Goal: Task Accomplishment & Management: Manage account settings

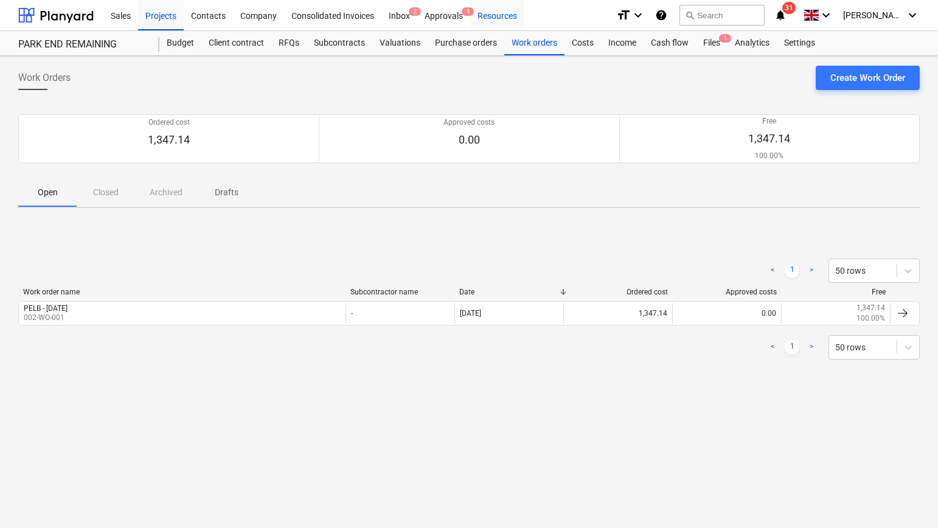
click at [473, 20] on div "Resources" at bounding box center [497, 14] width 54 height 31
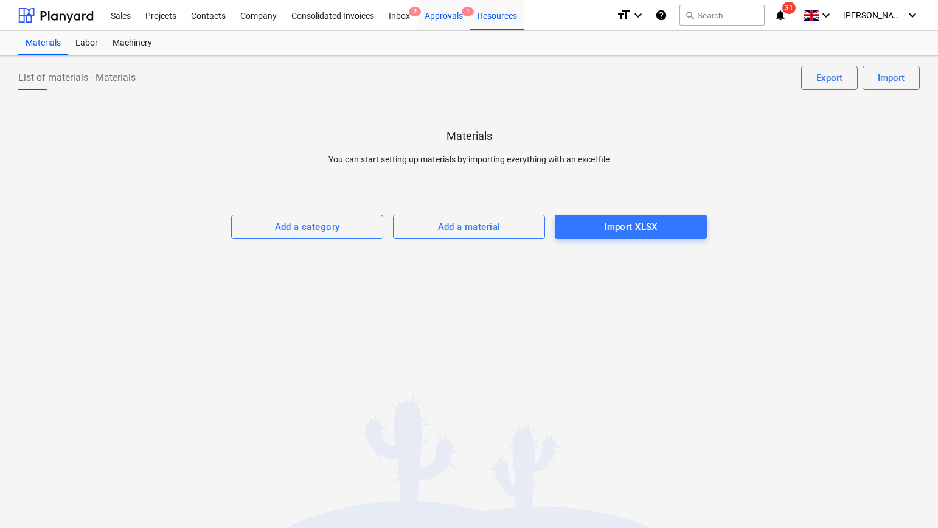
click at [438, 16] on div "Approvals 1" at bounding box center [443, 14] width 53 height 31
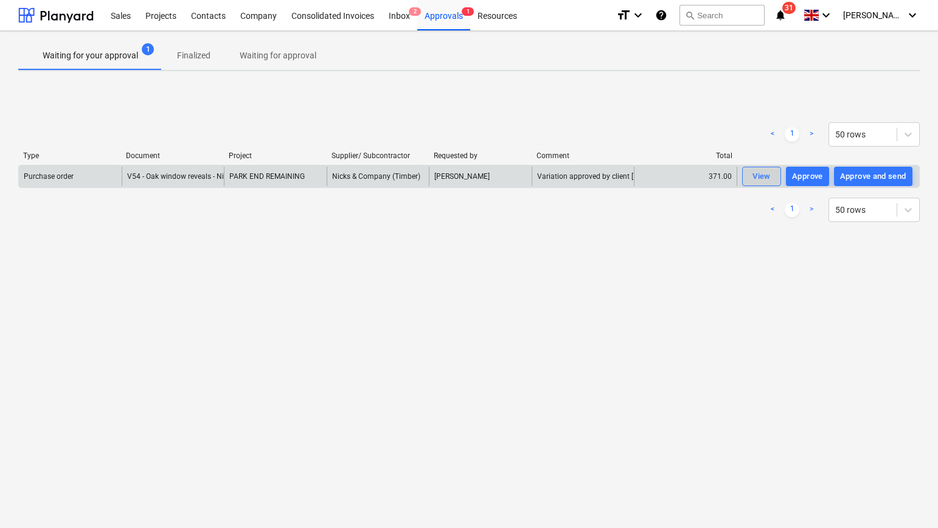
click at [762, 176] on div "View" at bounding box center [762, 177] width 18 height 14
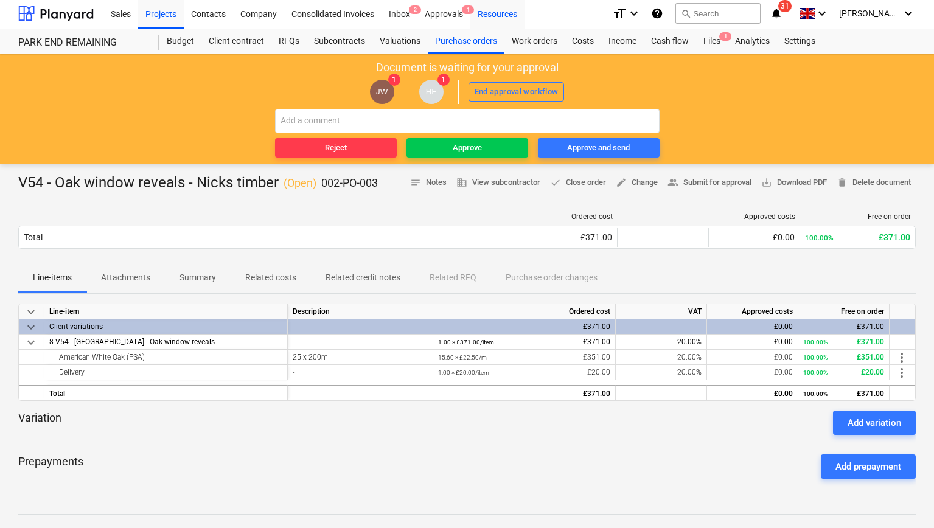
scroll to position [5, 0]
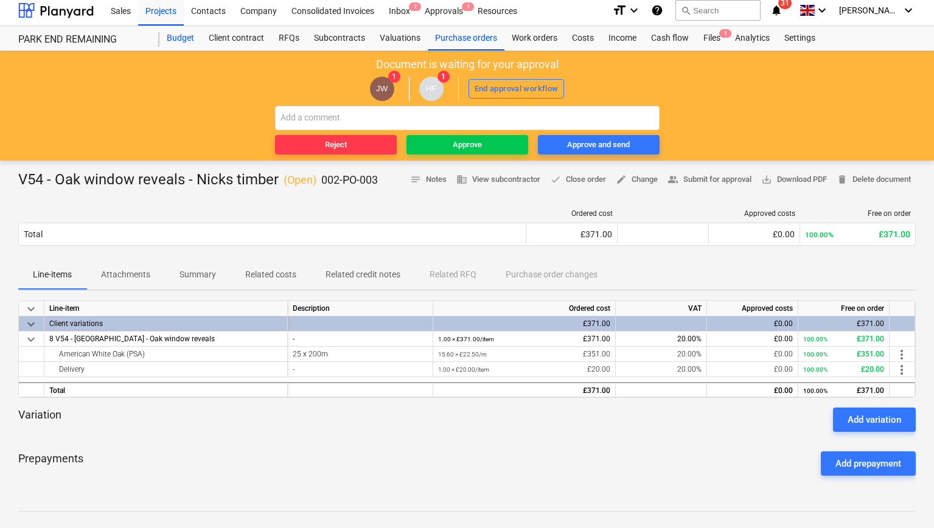
click at [180, 39] on div "Budget" at bounding box center [180, 38] width 42 height 24
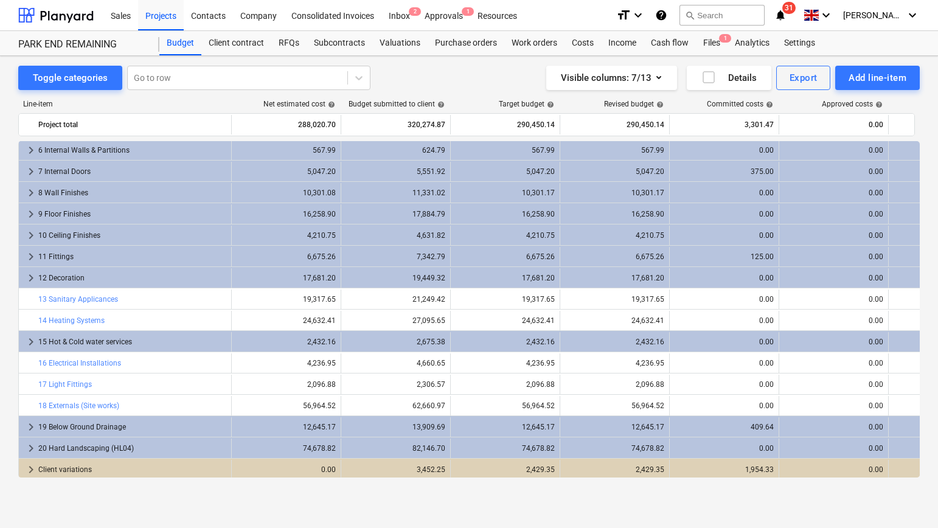
scroll to position [111, 0]
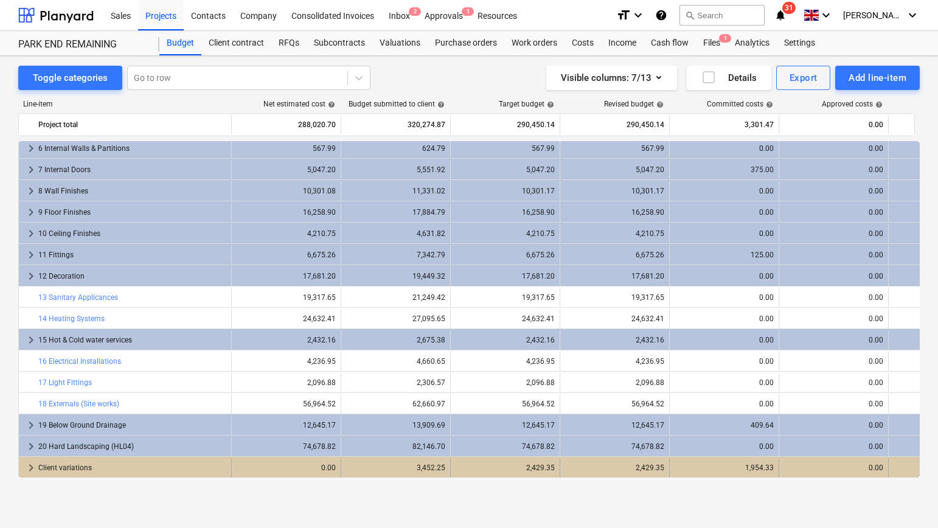
click at [70, 468] on div "Client variations" at bounding box center [132, 467] width 188 height 19
click at [74, 469] on div "Client variations" at bounding box center [132, 467] width 188 height 19
click at [33, 467] on span "keyboard_arrow_right" at bounding box center [31, 468] width 15 height 15
click at [37, 466] on span "keyboard_arrow_down" at bounding box center [31, 468] width 15 height 15
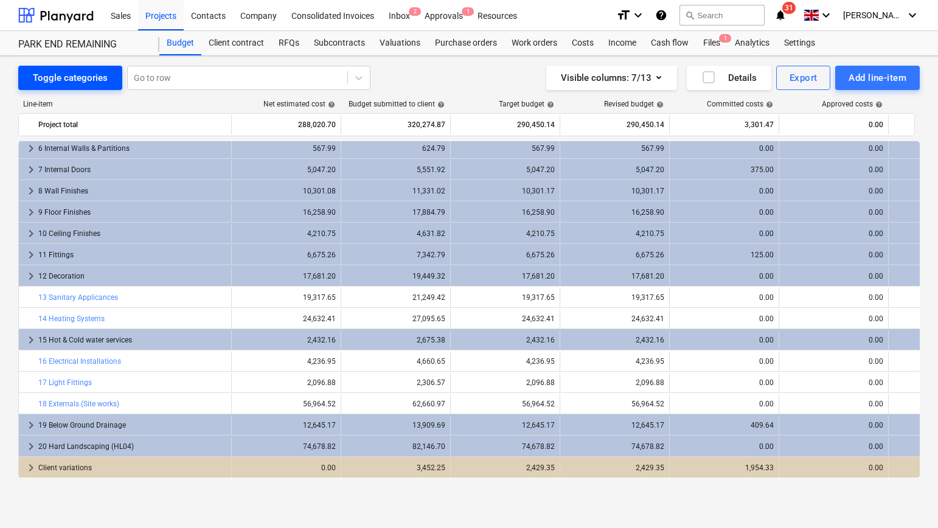
click at [89, 76] on div "Toggle categories" at bounding box center [70, 78] width 75 height 16
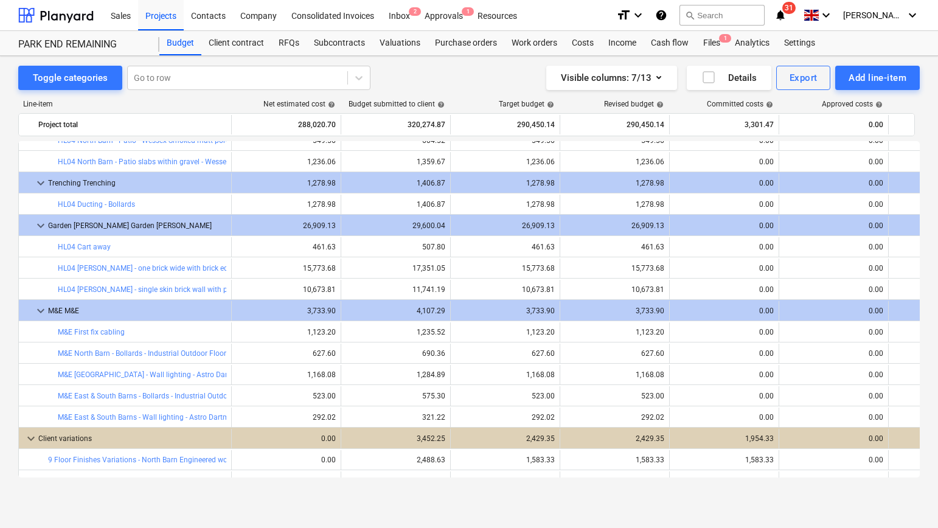
scroll to position [3262, 0]
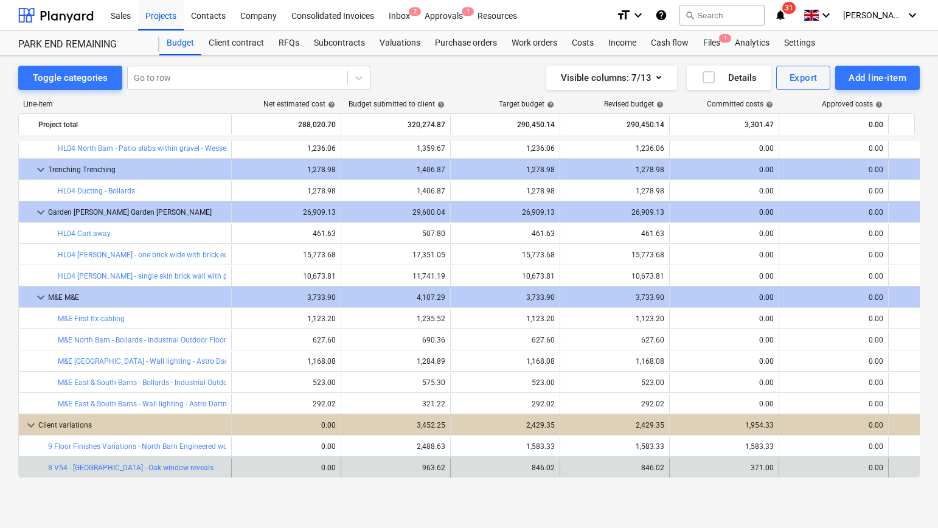
click at [763, 470] on div "371.00" at bounding box center [724, 468] width 99 height 9
click at [219, 470] on span "bar_chart" at bounding box center [219, 468] width 10 height 10
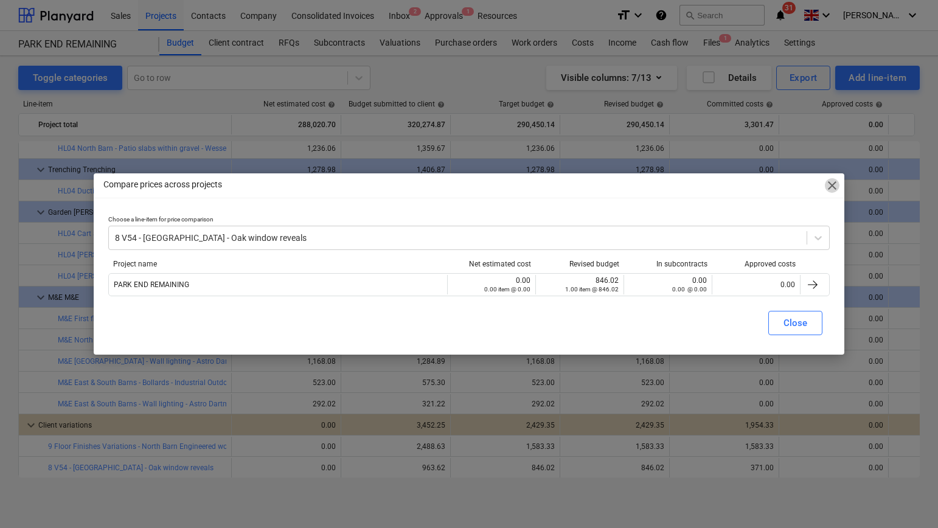
click at [833, 183] on span "close" at bounding box center [832, 185] width 15 height 15
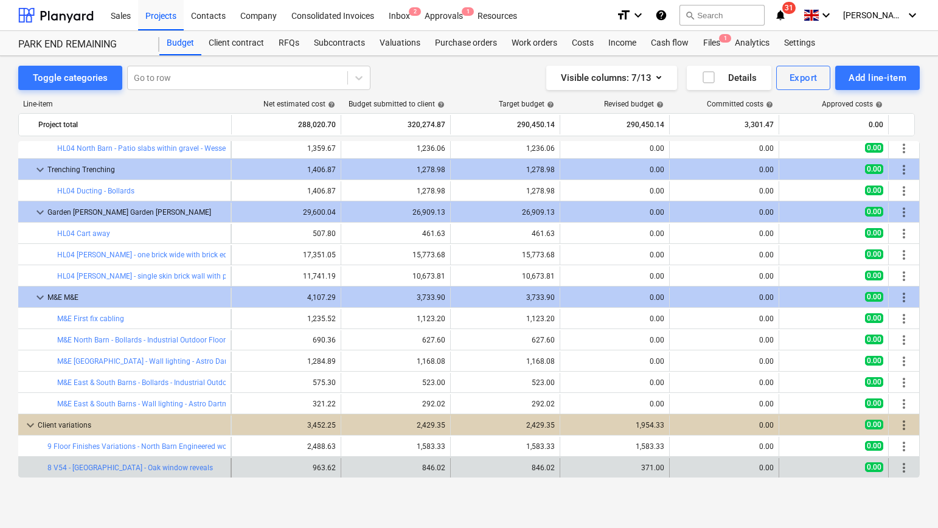
scroll to position [3262, 113]
click at [903, 471] on span "more_vert" at bounding box center [904, 468] width 15 height 15
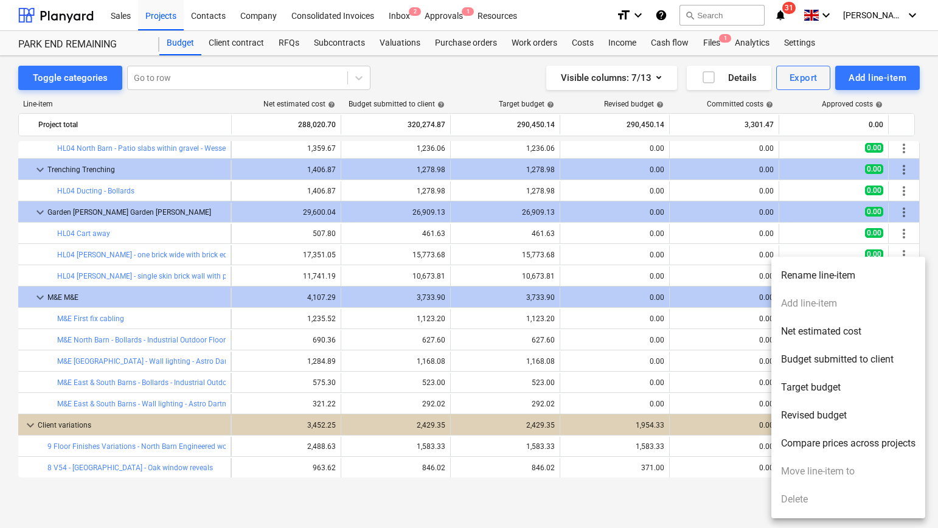
click at [815, 304] on ul "Rename line-item Add line-item Net estimated cost Budget submitted to client Ta…" at bounding box center [848, 388] width 154 height 262
click at [692, 501] on div at bounding box center [469, 264] width 938 height 528
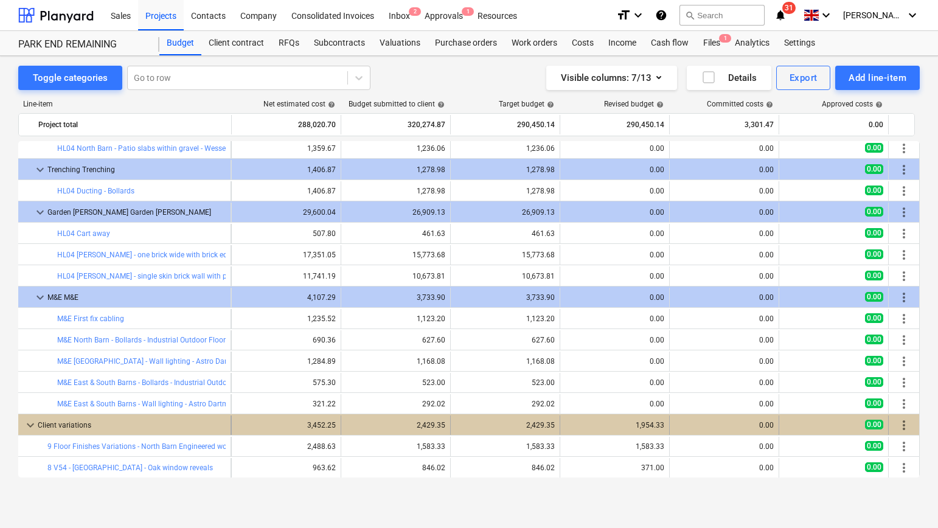
click at [900, 425] on span "more_vert" at bounding box center [904, 425] width 15 height 15
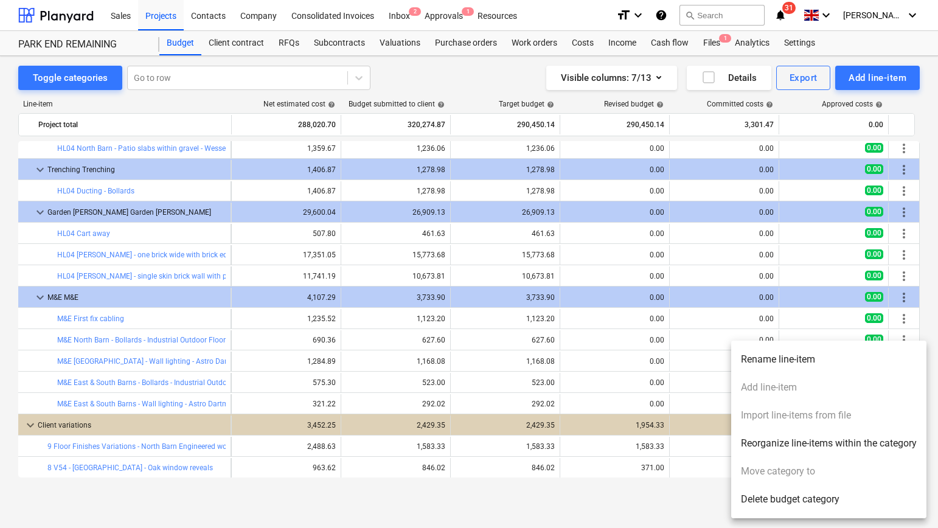
click at [835, 444] on li "Reorganize line-items within the category" at bounding box center [828, 444] width 195 height 28
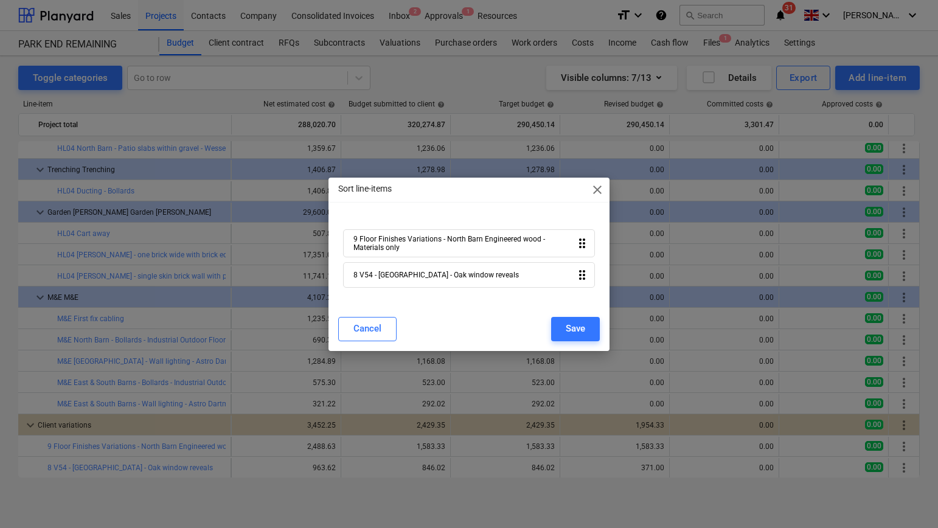
click at [577, 280] on icon "drag_indicator" at bounding box center [582, 275] width 15 height 15
click at [596, 187] on span "close" at bounding box center [597, 190] width 15 height 15
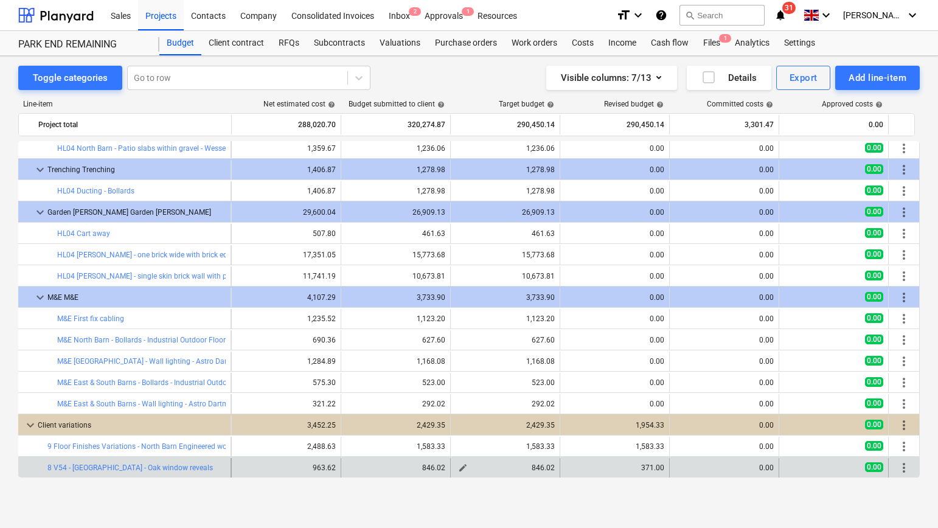
click at [464, 468] on span "edit" at bounding box center [463, 468] width 10 height 10
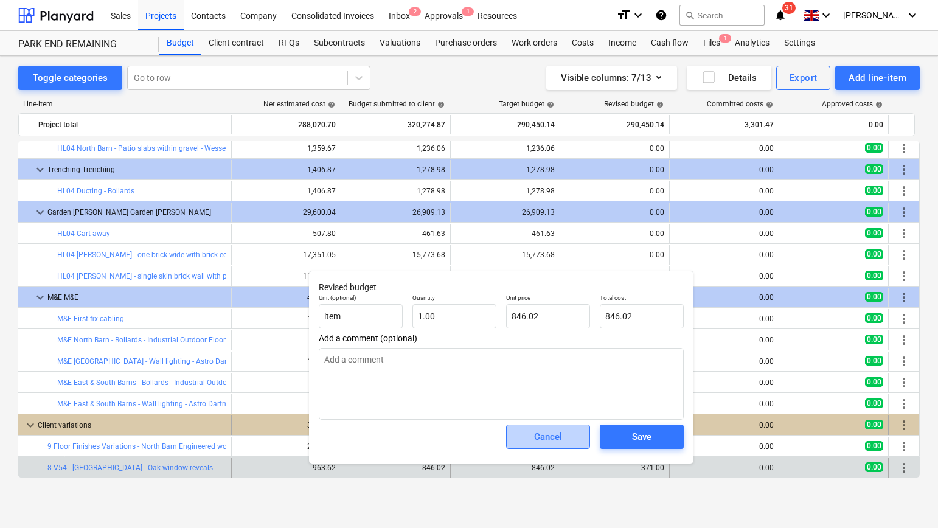
click at [575, 431] on button "Cancel" at bounding box center [548, 437] width 84 height 24
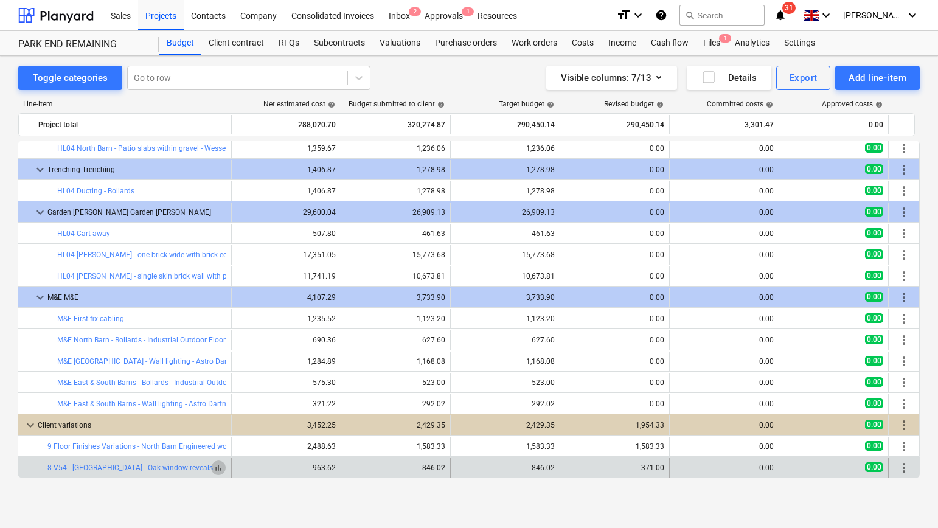
click at [221, 470] on span "bar_chart" at bounding box center [219, 468] width 10 height 10
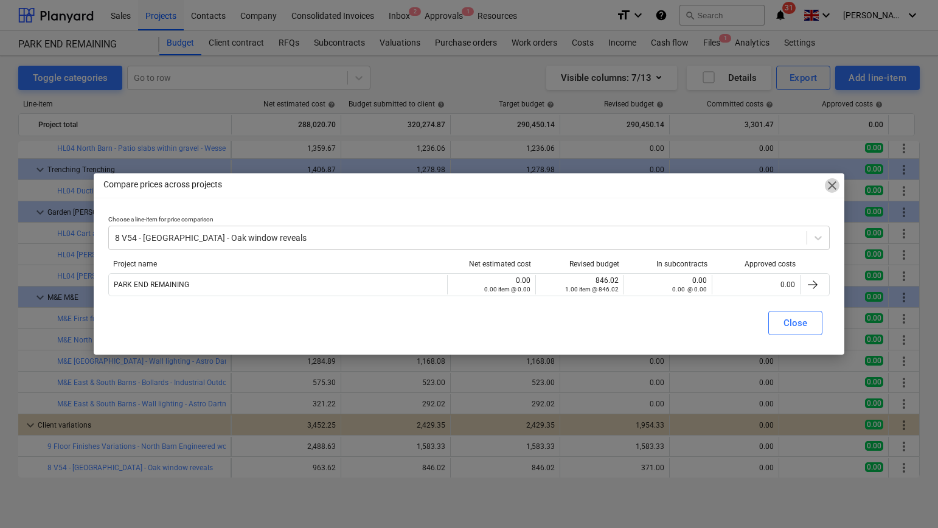
click at [832, 184] on span "close" at bounding box center [832, 185] width 15 height 15
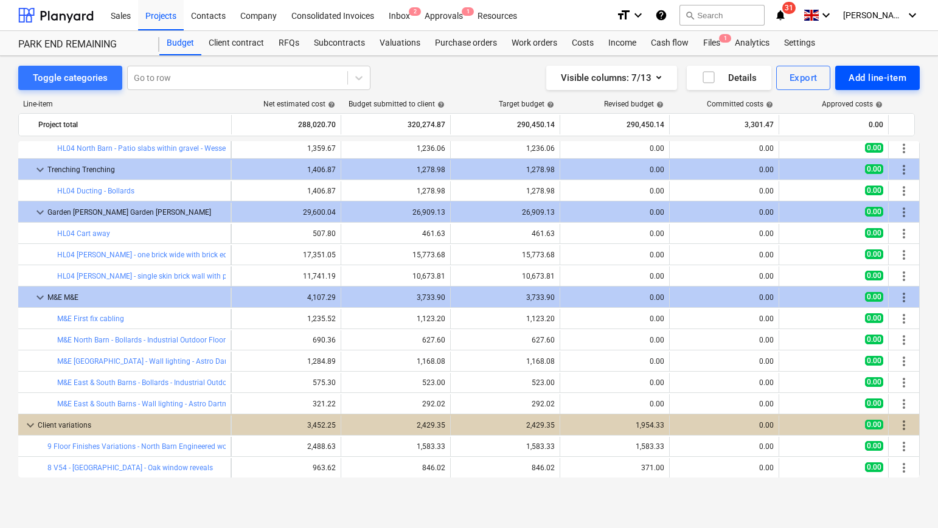
click at [894, 75] on div "Add line-item" at bounding box center [878, 78] width 58 height 16
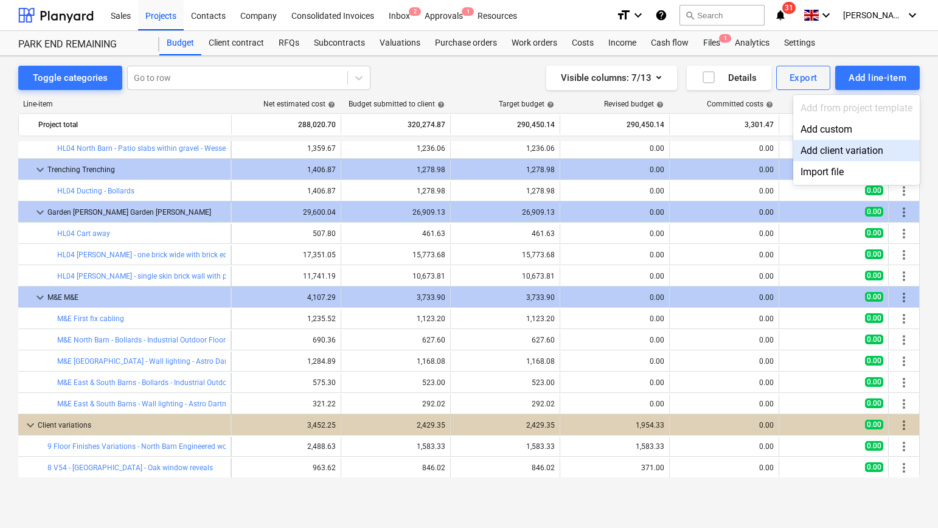
click at [840, 155] on div "Add client variation" at bounding box center [856, 150] width 127 height 21
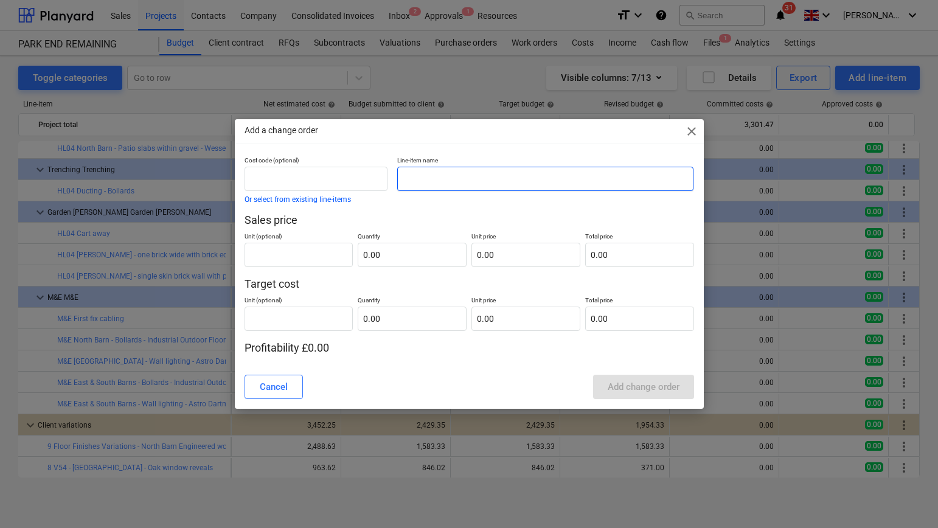
click at [429, 181] on input "text" at bounding box center [545, 179] width 296 height 24
click at [691, 128] on span "close" at bounding box center [691, 131] width 15 height 15
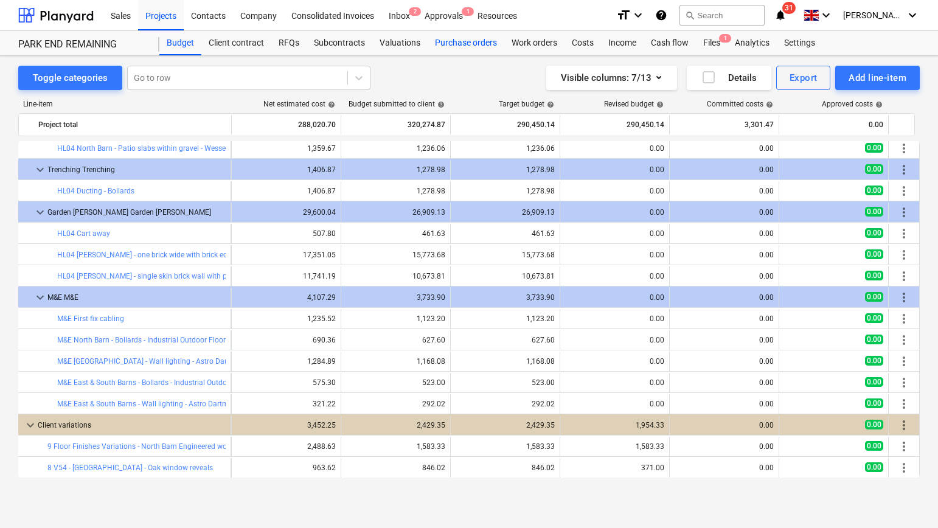
click at [461, 46] on div "Purchase orders" at bounding box center [466, 43] width 77 height 24
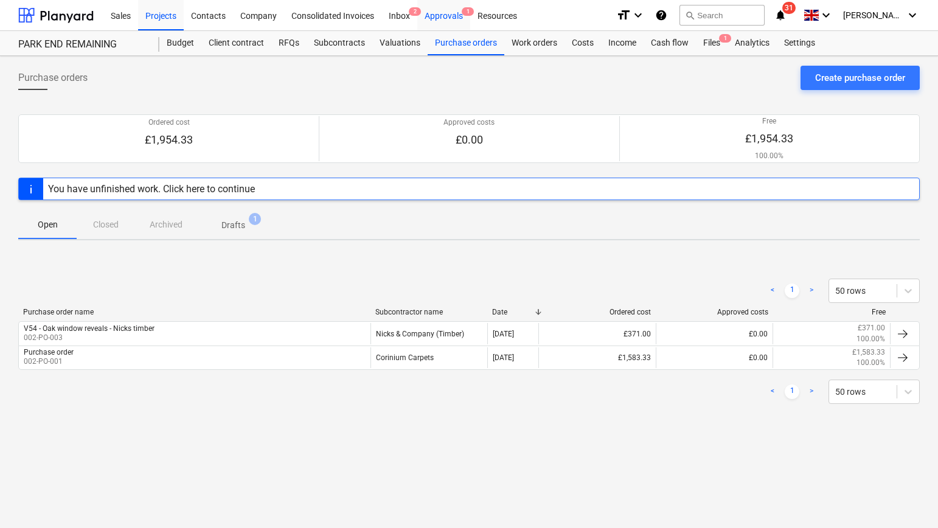
click at [429, 15] on div "Approvals 1" at bounding box center [443, 14] width 53 height 31
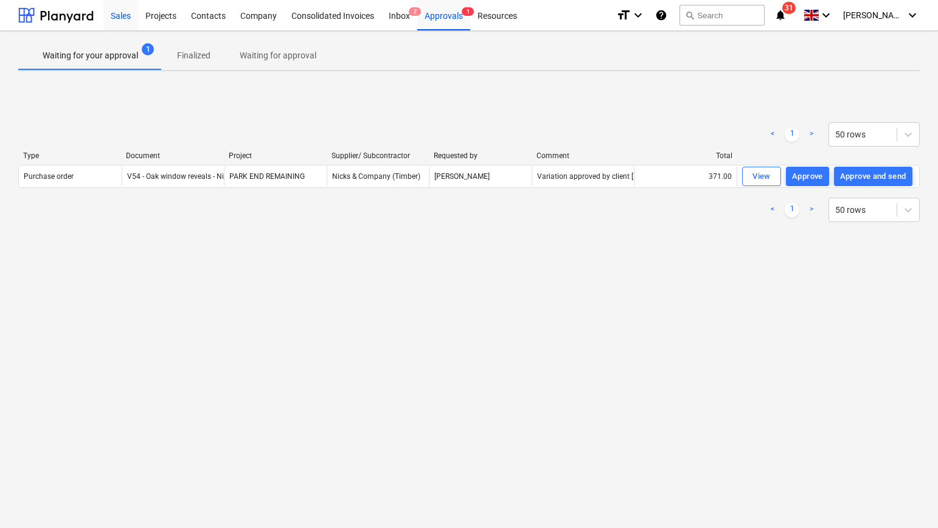
click at [112, 16] on div "Sales" at bounding box center [120, 14] width 35 height 31
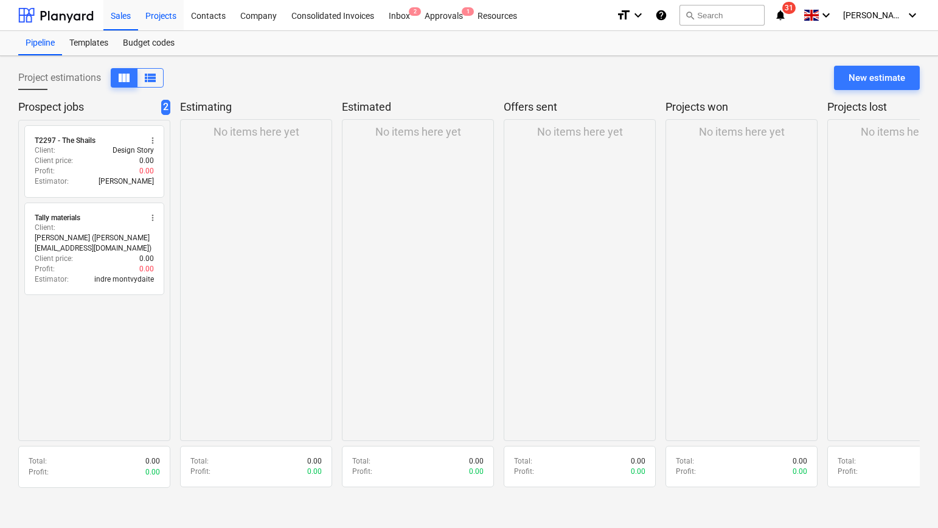
click at [164, 13] on div "Projects" at bounding box center [161, 14] width 46 height 31
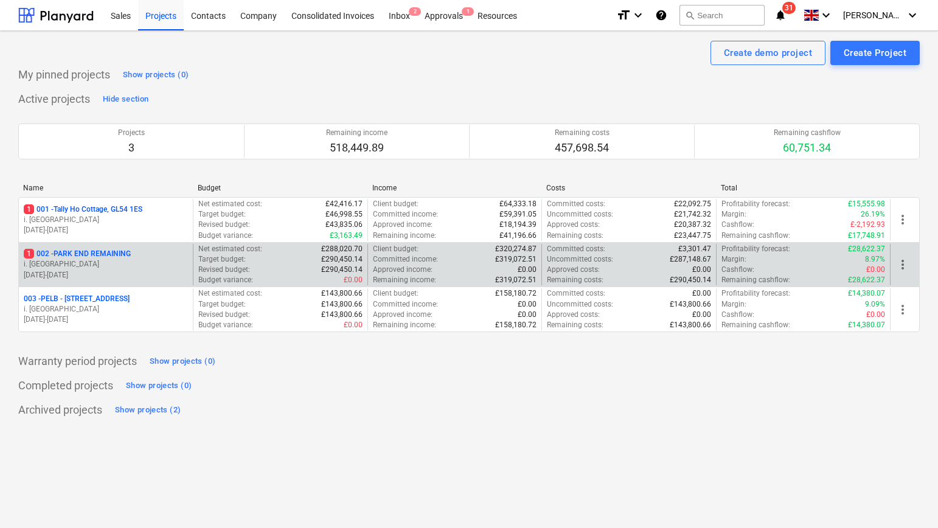
click at [103, 253] on p "1 002 - PARK END REMAINING" at bounding box center [77, 254] width 107 height 10
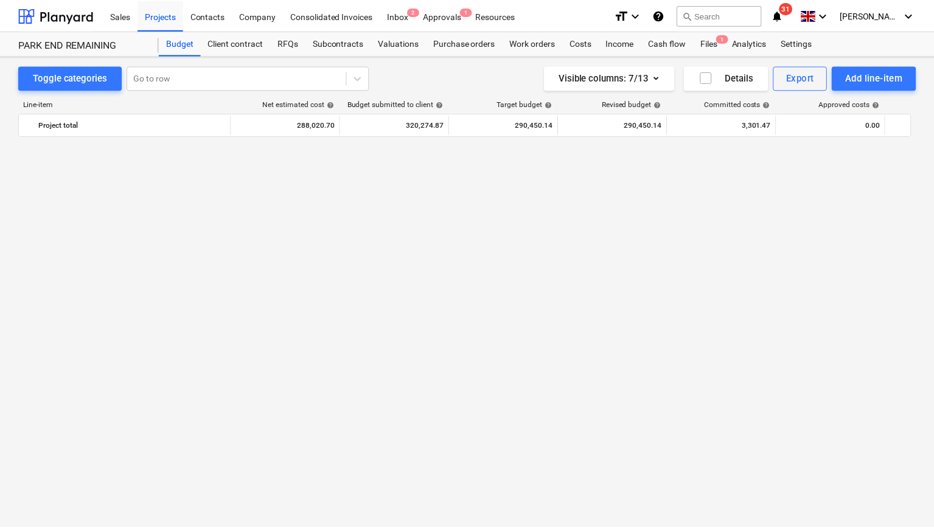
scroll to position [3262, 0]
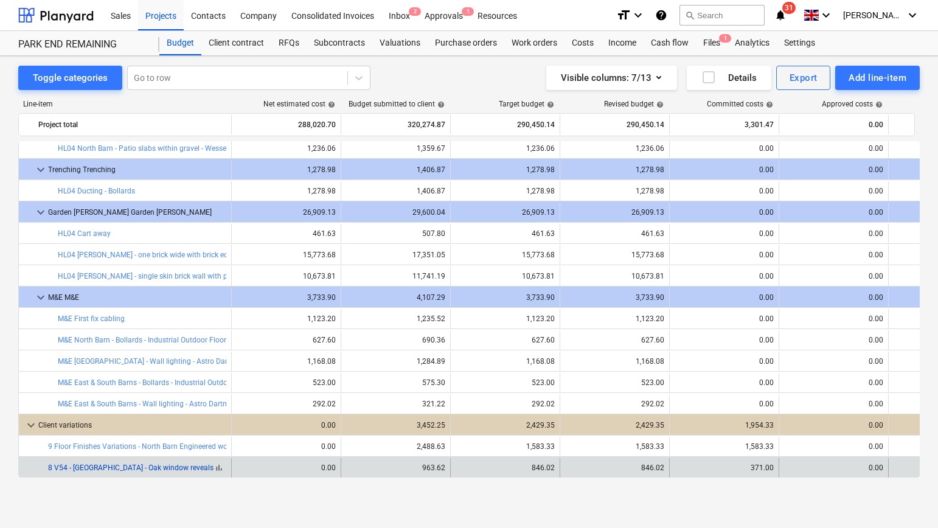
click at [137, 468] on link "8 V54 - [GEOGRAPHIC_DATA] - Oak window reveals" at bounding box center [130, 468] width 165 height 9
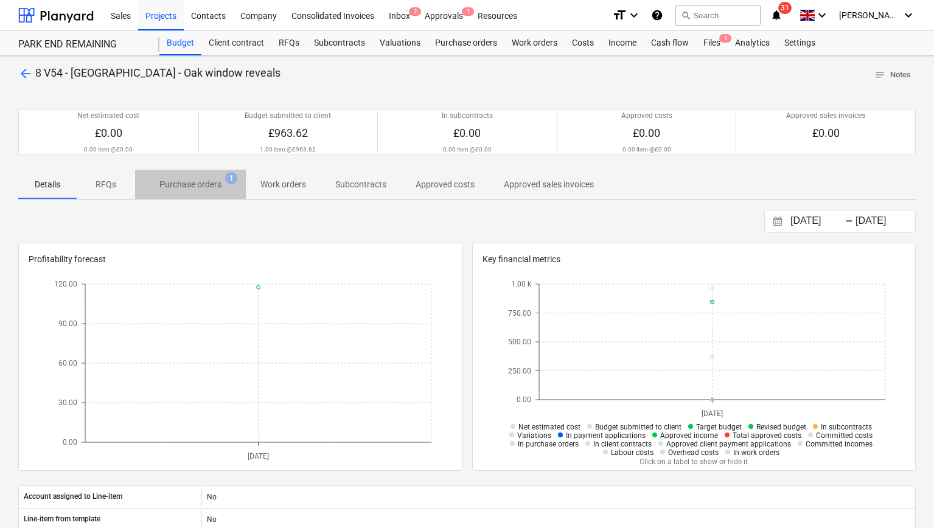
click at [184, 183] on p "Purchase orders" at bounding box center [190, 184] width 62 height 13
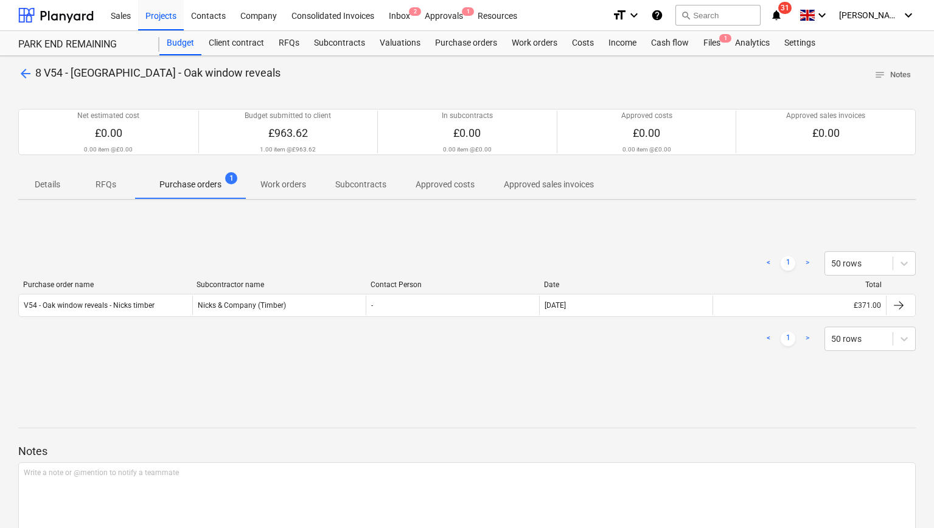
click at [290, 187] on p "Work orders" at bounding box center [283, 184] width 46 height 13
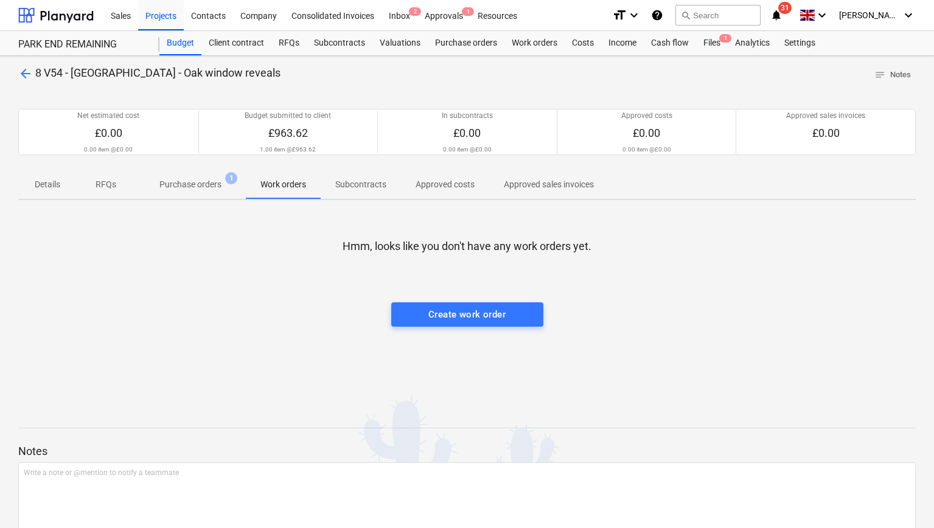
click at [176, 183] on p "Purchase orders" at bounding box center [190, 184] width 62 height 13
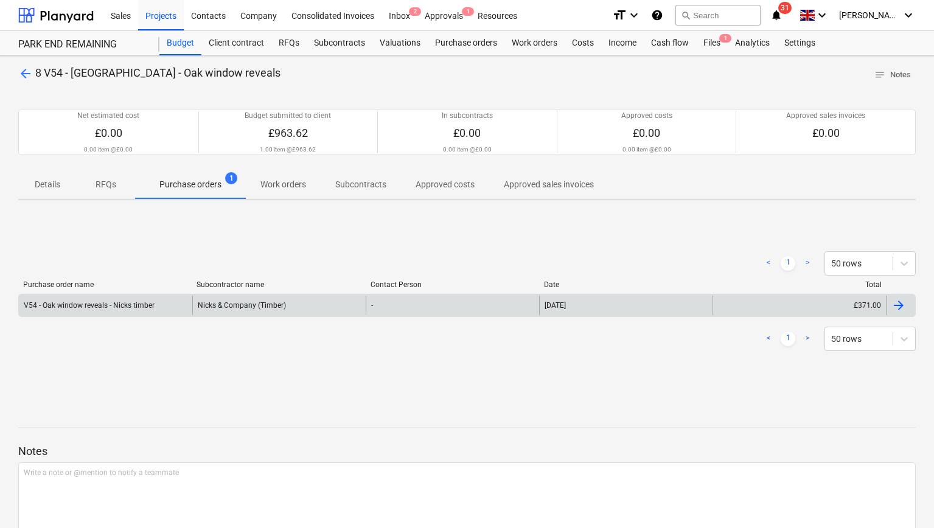
click at [868, 310] on div "£371.00" at bounding box center [798, 305] width 173 height 19
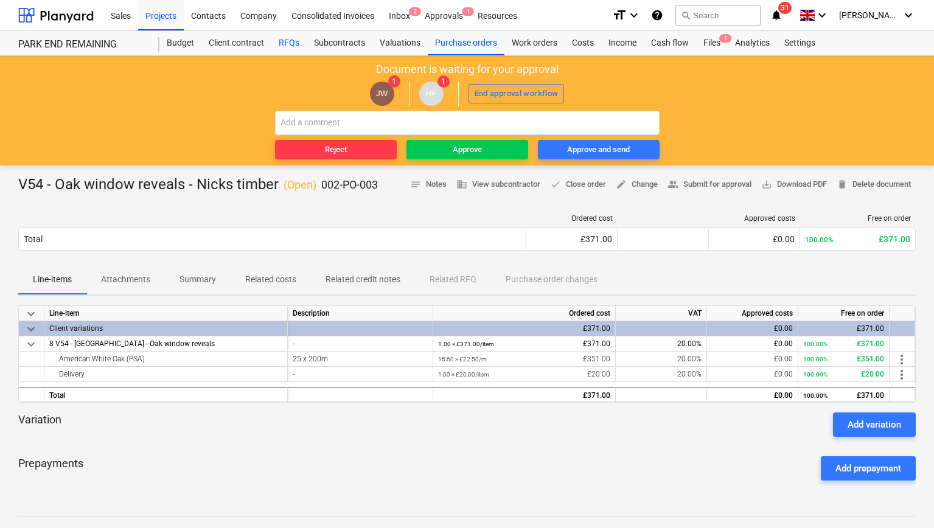
click at [288, 43] on div "RFQs" at bounding box center [288, 43] width 35 height 24
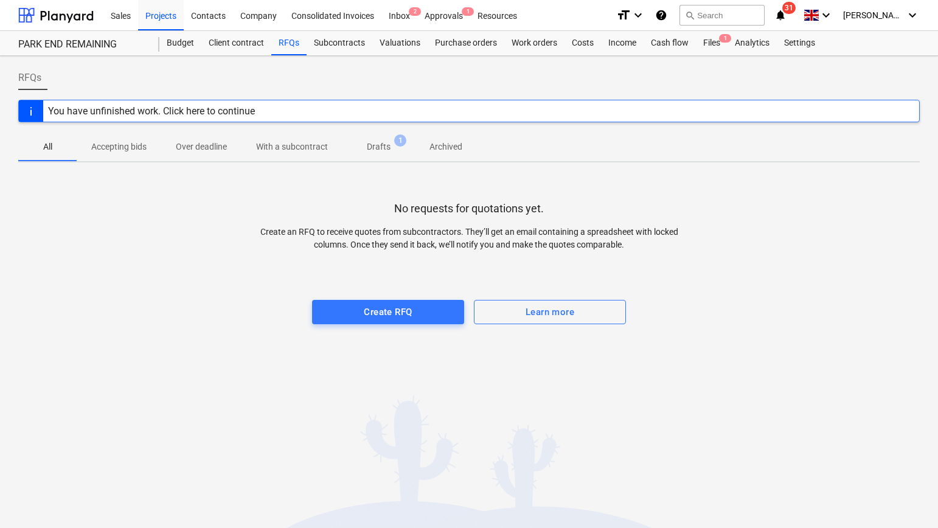
click at [119, 147] on p "Accepting bids" at bounding box center [118, 147] width 55 height 13
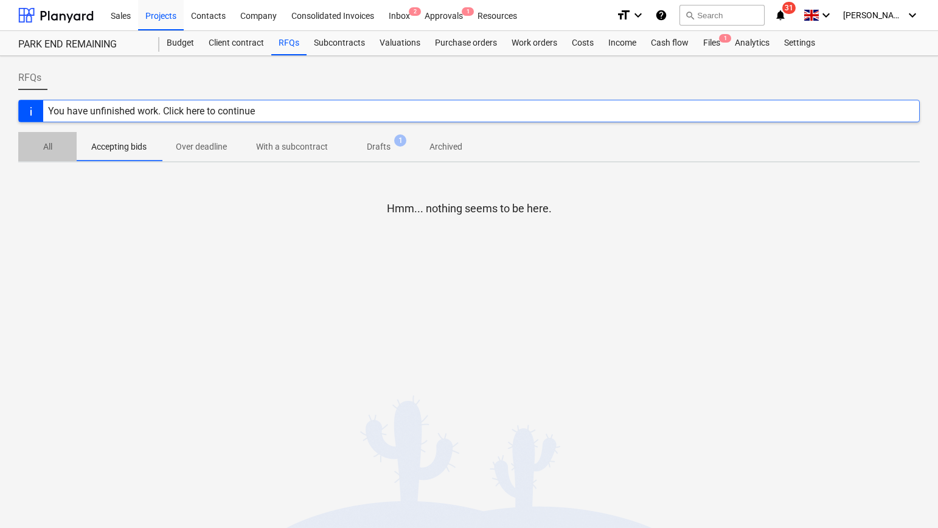
click at [57, 148] on p "All" at bounding box center [47, 147] width 29 height 13
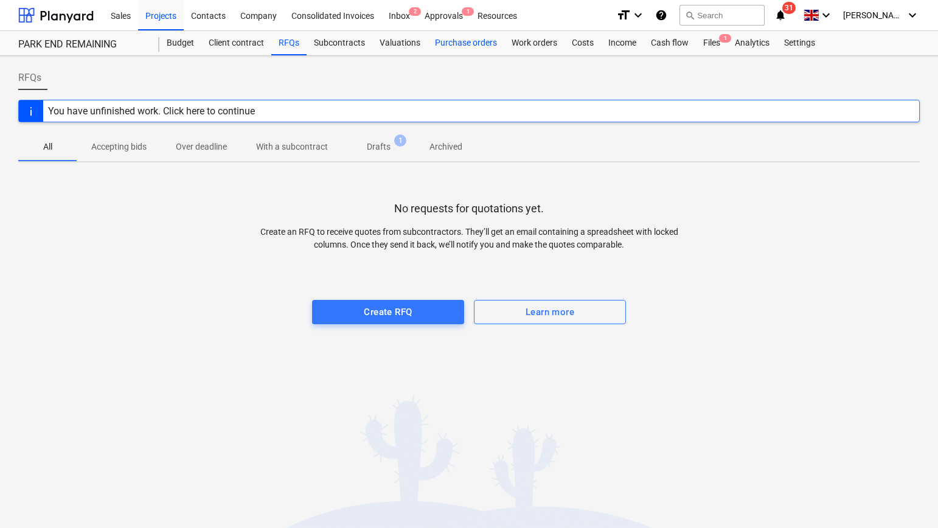
click at [450, 41] on div "Purchase orders" at bounding box center [466, 43] width 77 height 24
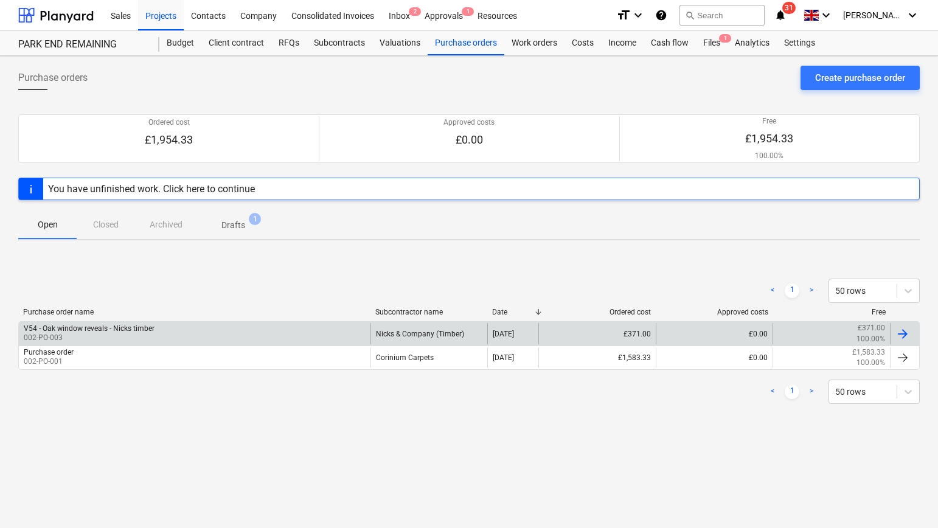
click at [402, 332] on div "Nicks & Company (Timber)" at bounding box center [429, 333] width 117 height 21
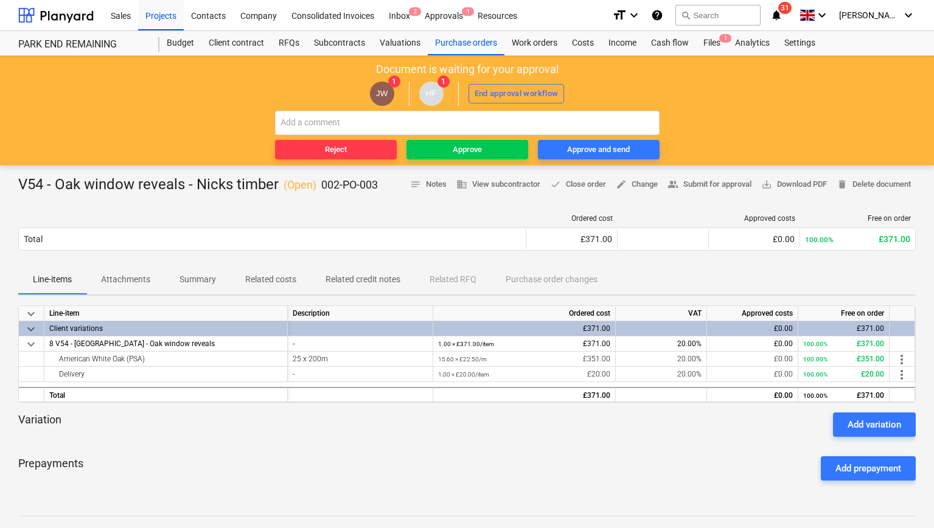
click at [110, 273] on span "Attachments" at bounding box center [125, 280] width 78 height 20
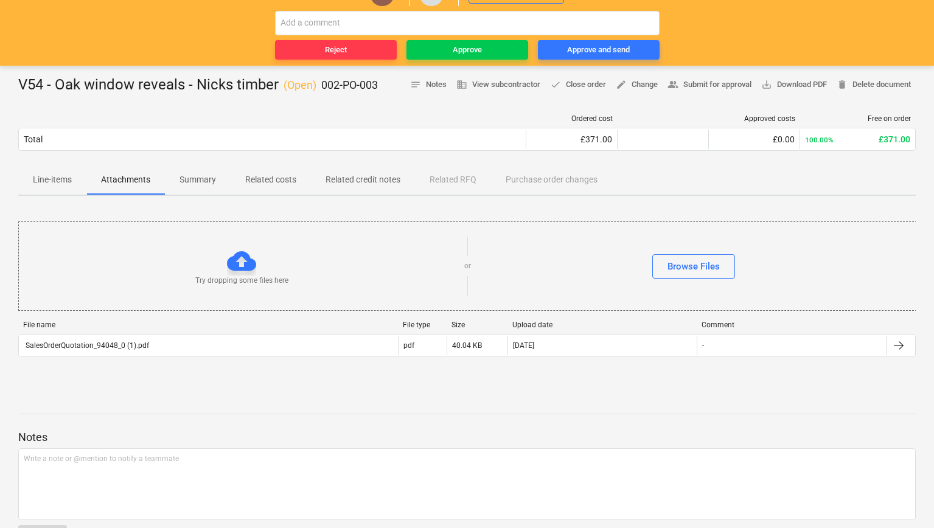
scroll to position [141, 0]
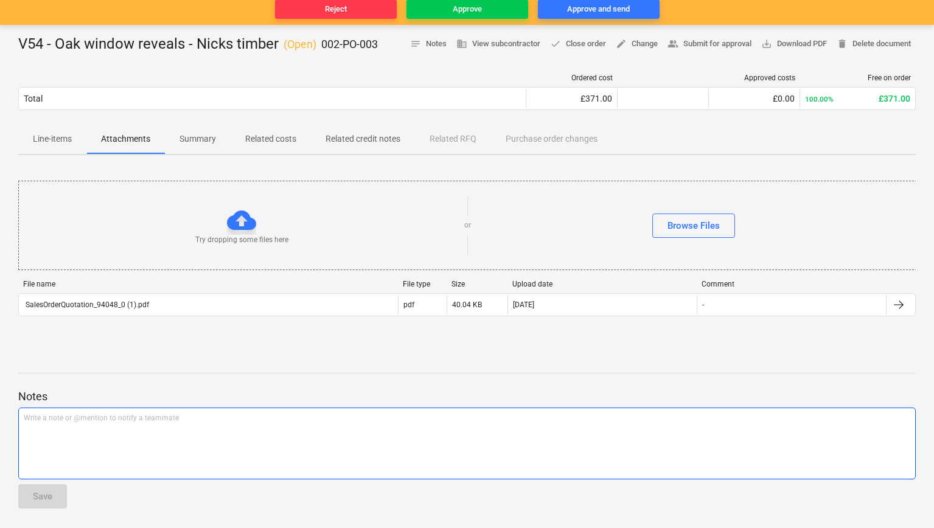
click at [77, 430] on div "Write a note or @mention to notify a teammate [PERSON_NAME]" at bounding box center [466, 444] width 897 height 72
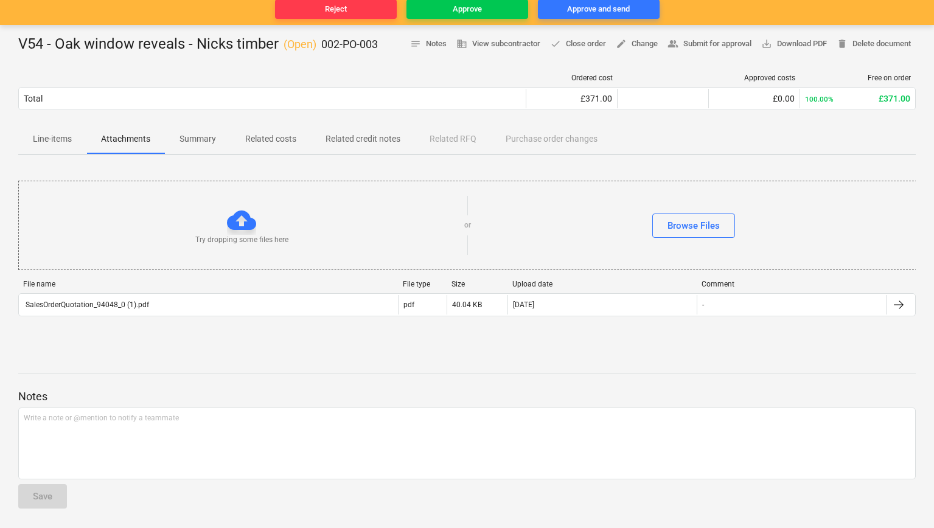
click at [60, 141] on p "Line-items" at bounding box center [52, 139] width 39 height 13
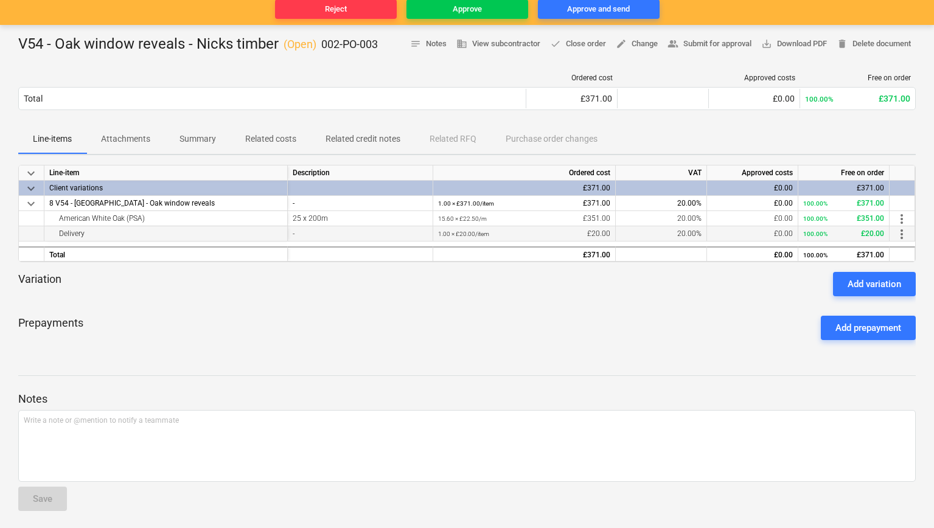
scroll to position [143, 0]
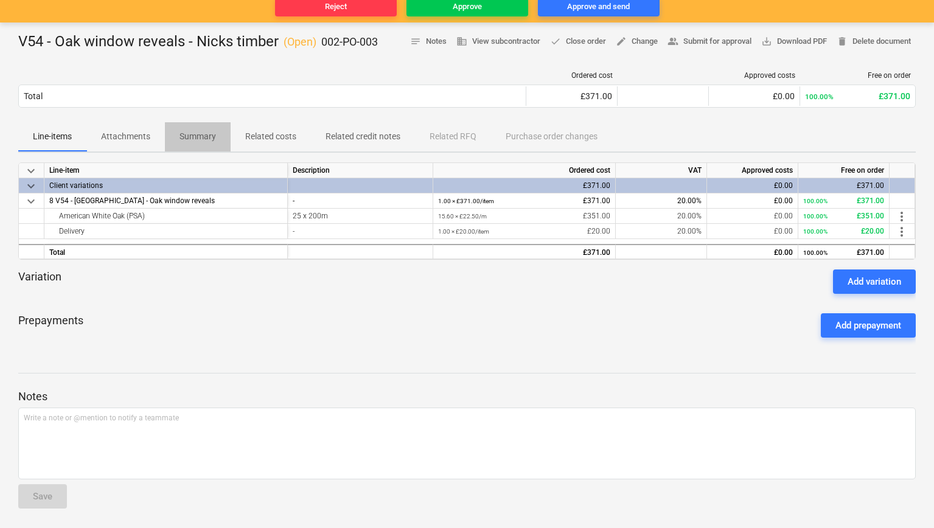
click at [220, 141] on span "Summary" at bounding box center [198, 137] width 66 height 20
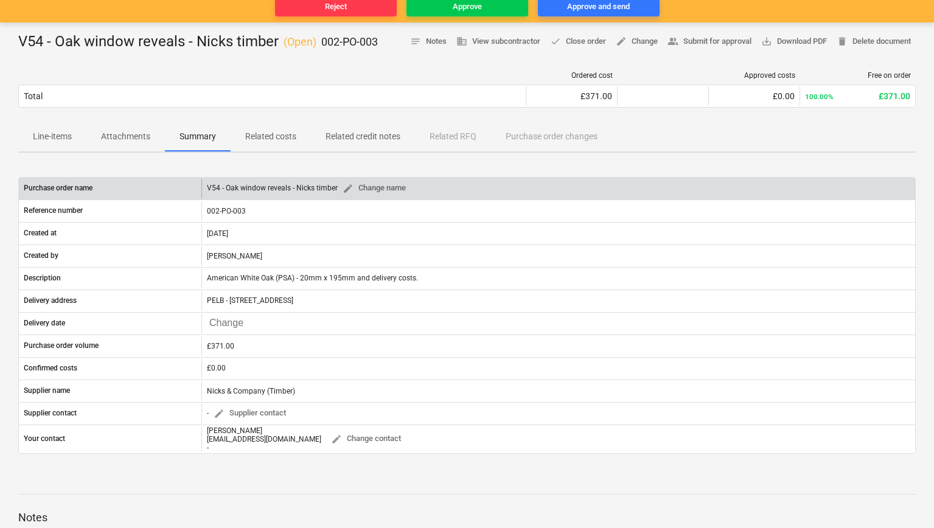
scroll to position [153, 0]
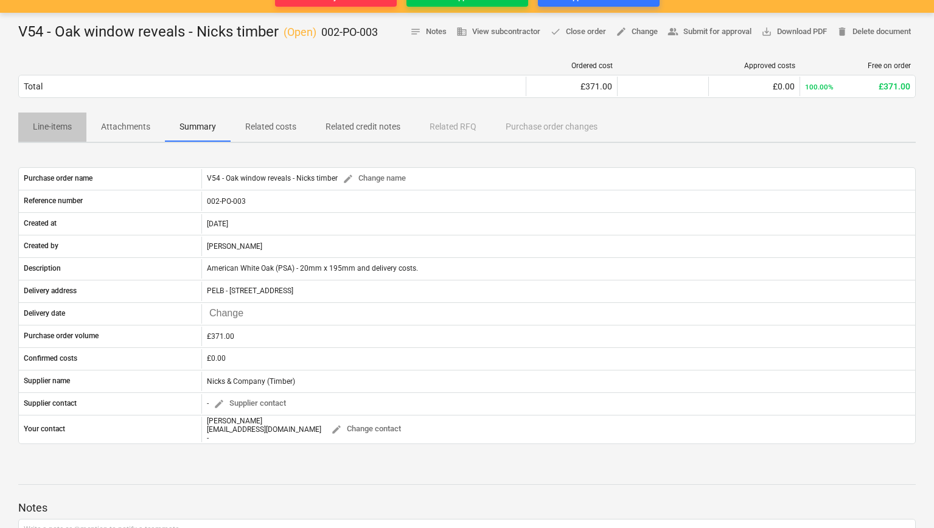
drag, startPoint x: 47, startPoint y: 121, endPoint x: 74, endPoint y: 130, distance: 28.3
click at [47, 121] on p "Line-items" at bounding box center [52, 126] width 39 height 13
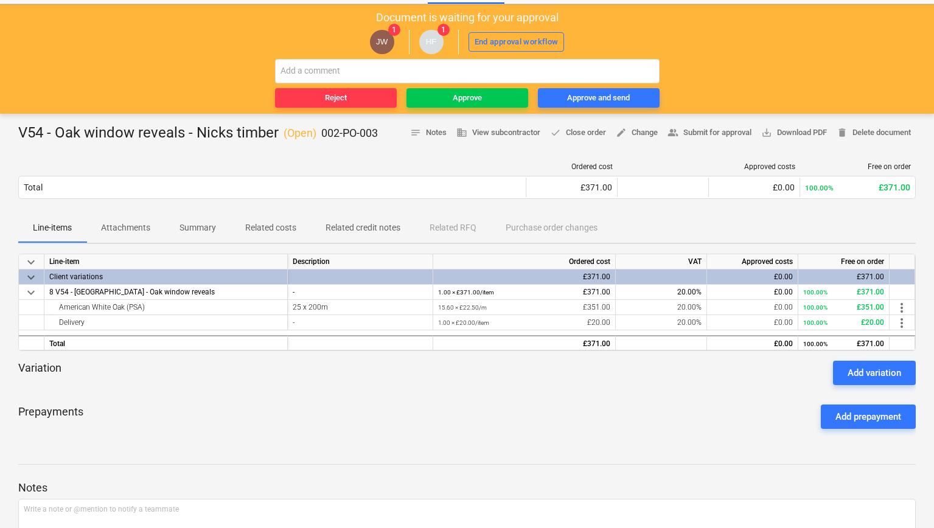
scroll to position [59, 0]
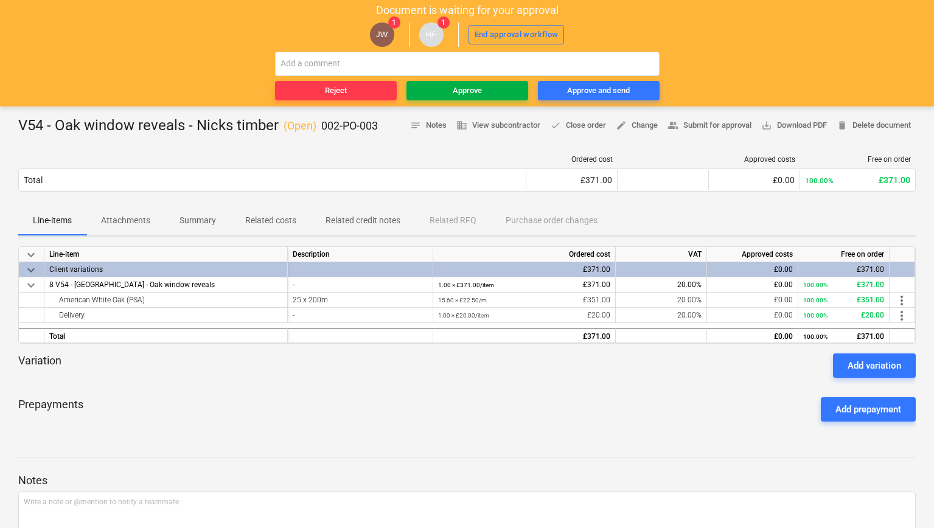
click at [464, 98] on button "Approve" at bounding box center [467, 90] width 122 height 19
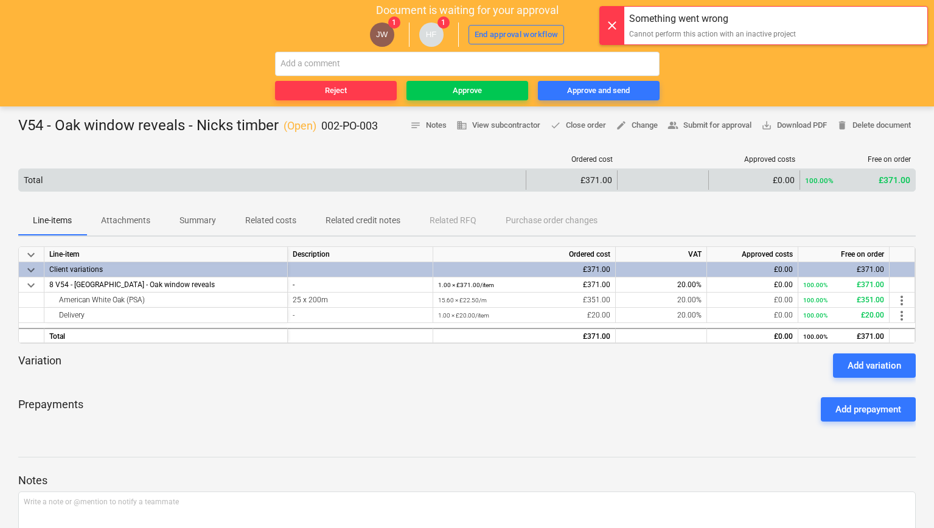
scroll to position [0, 0]
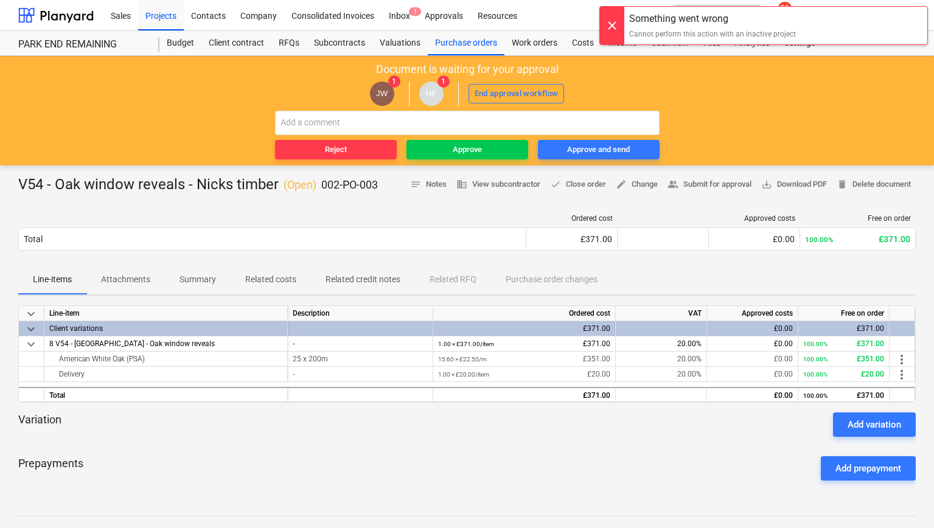
drag, startPoint x: 615, startPoint y: 24, endPoint x: 552, endPoint y: 57, distance: 71.6
click at [615, 24] on div at bounding box center [612, 26] width 24 height 38
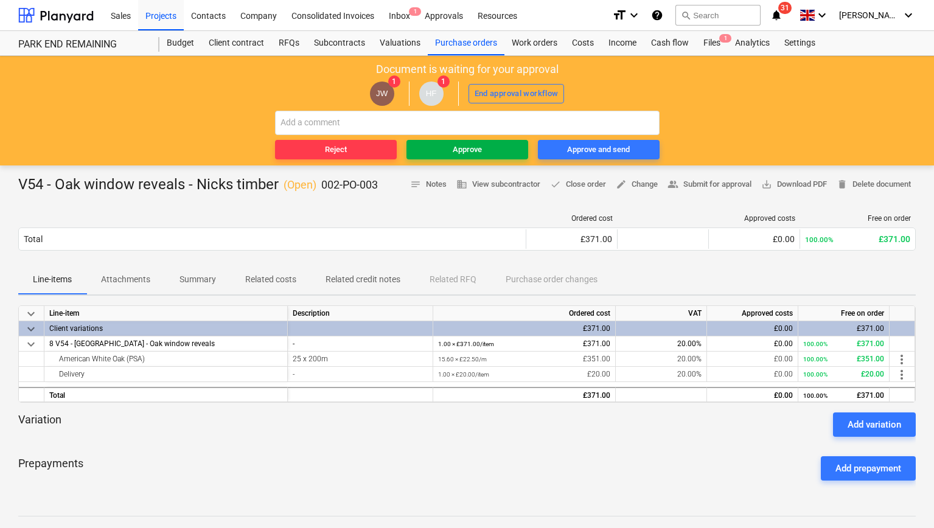
click at [454, 147] on div "Approve" at bounding box center [467, 150] width 29 height 14
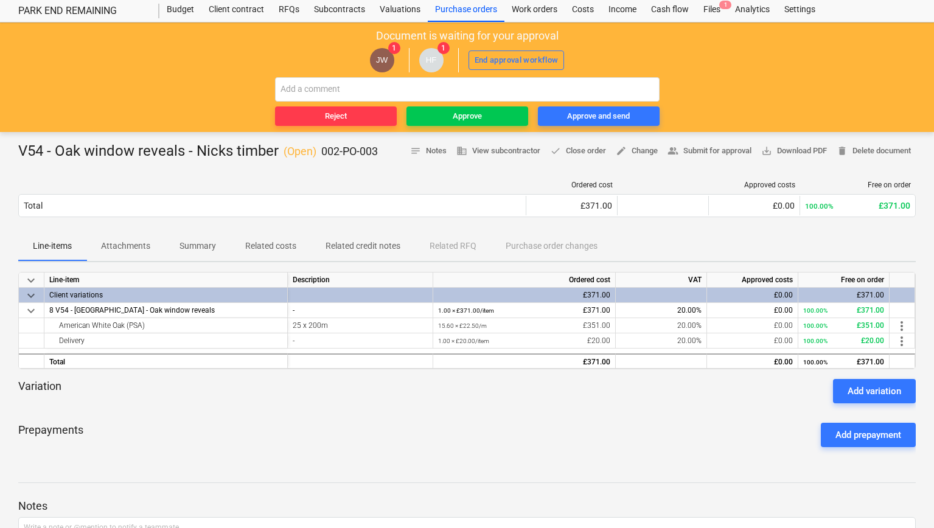
scroll to position [10, 0]
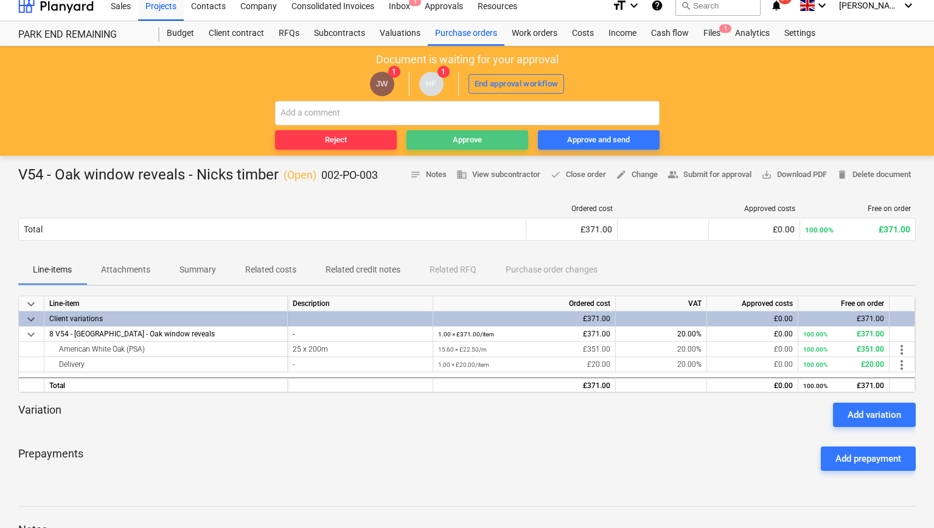
click at [479, 137] on div "Approve" at bounding box center [467, 140] width 29 height 14
click at [78, 9] on div at bounding box center [55, 5] width 75 height 30
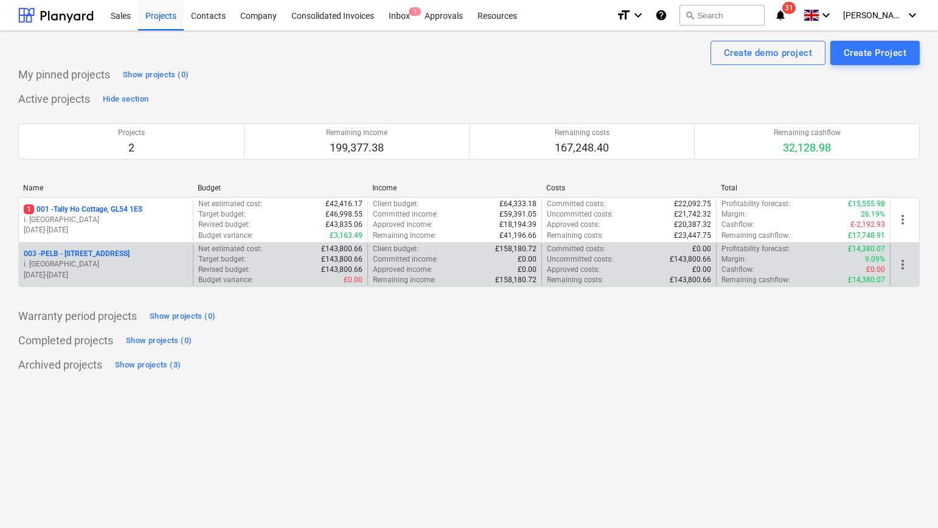
click at [130, 251] on p "003 - PELB - [GEOGRAPHIC_DATA], [GEOGRAPHIC_DATA], GL2 7NE" at bounding box center [77, 254] width 106 height 10
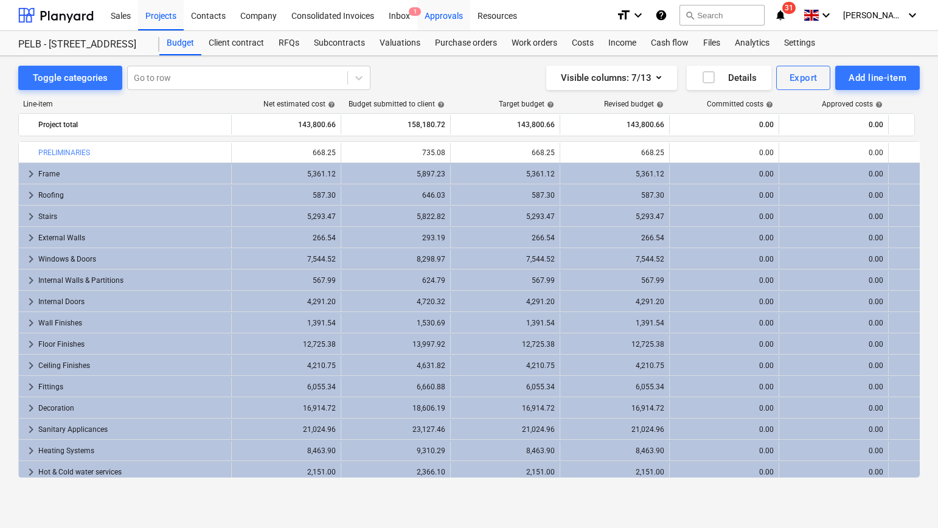
click at [453, 14] on div "Approvals" at bounding box center [443, 14] width 53 height 31
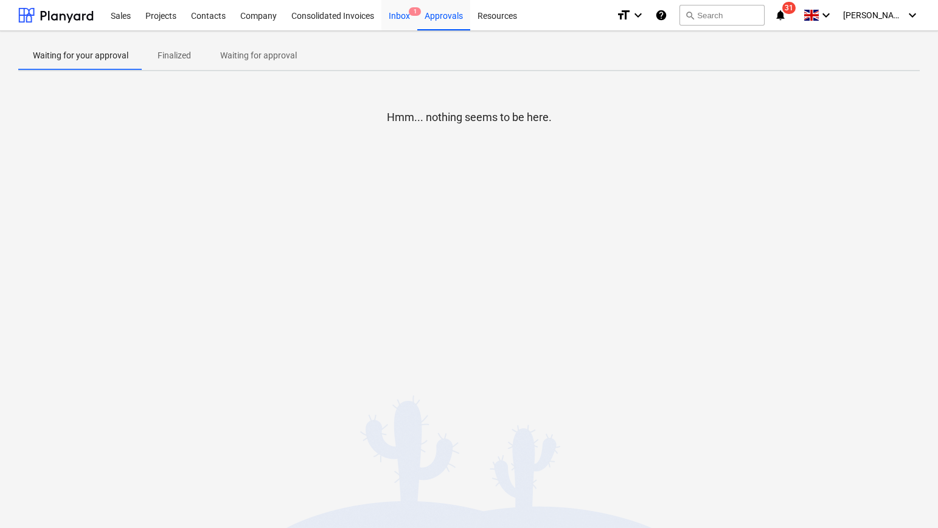
click at [395, 17] on div "Inbox 1" at bounding box center [399, 14] width 36 height 31
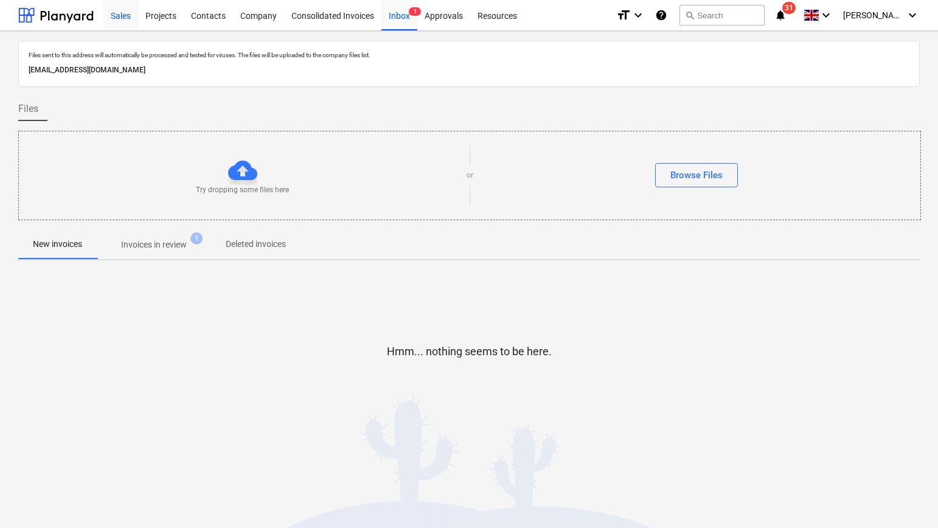
click at [119, 16] on div "Sales" at bounding box center [120, 14] width 35 height 31
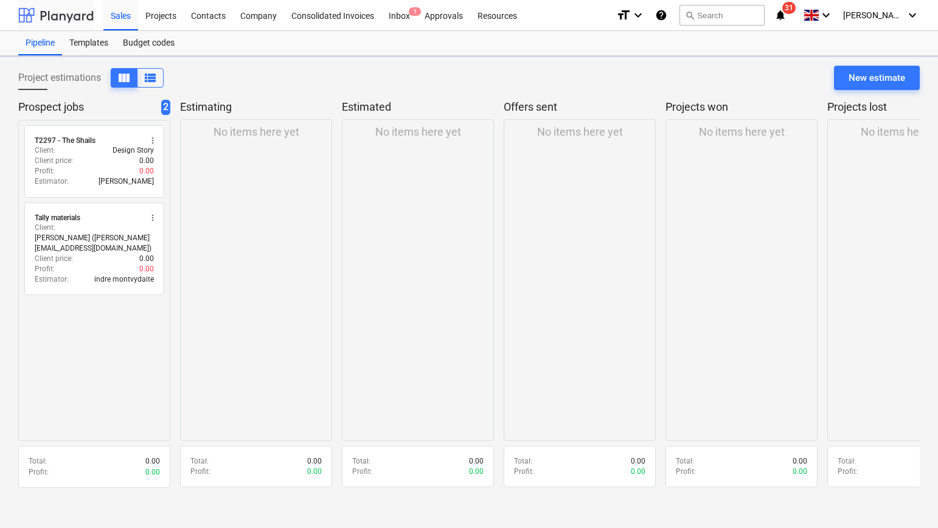
click at [77, 18] on div at bounding box center [55, 15] width 75 height 30
